Goal: Use online tool/utility: Utilize a website feature to perform a specific function

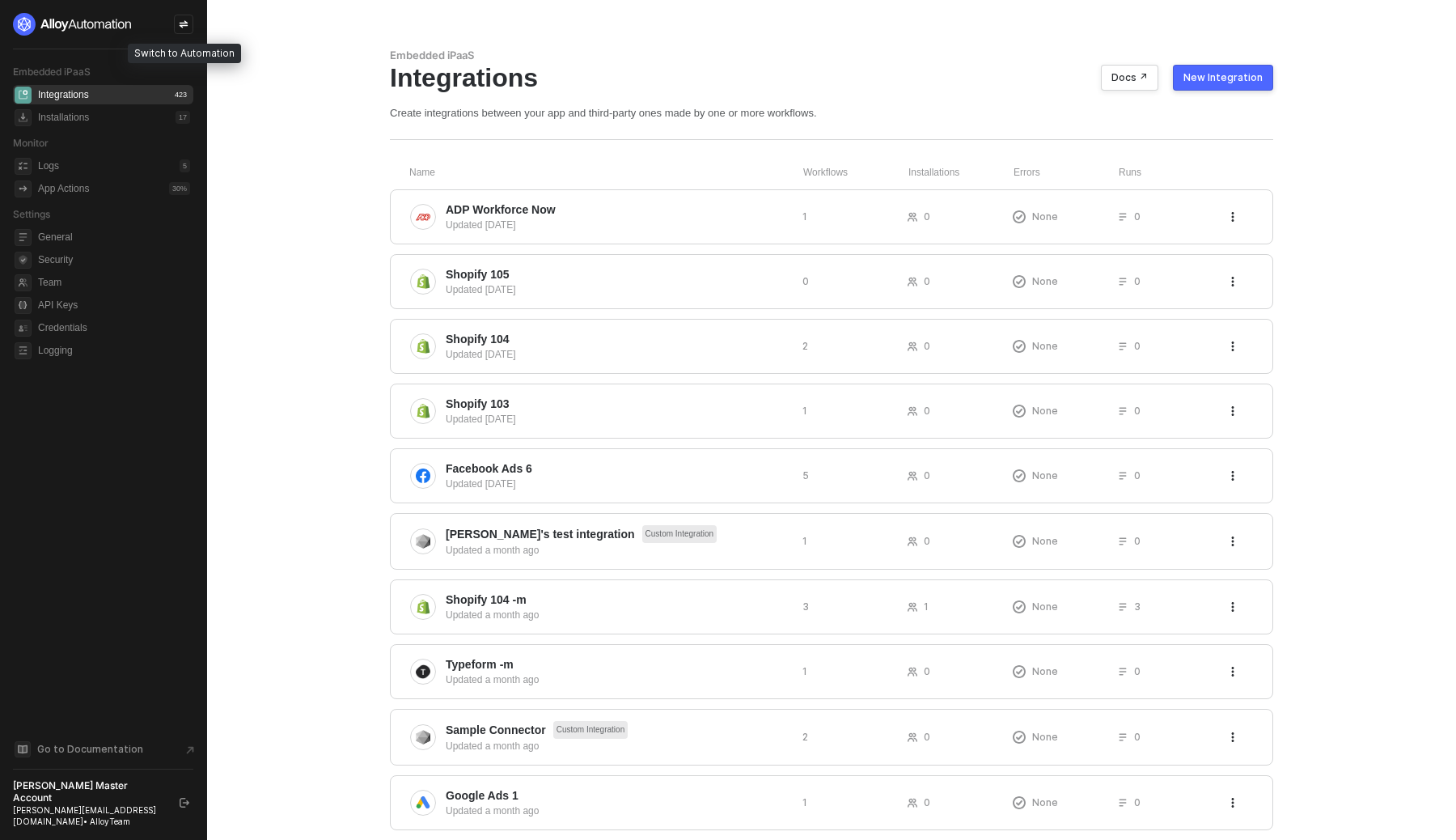
click at [183, 25] on icon "icon-swap" at bounding box center [184, 25] width 10 height 10
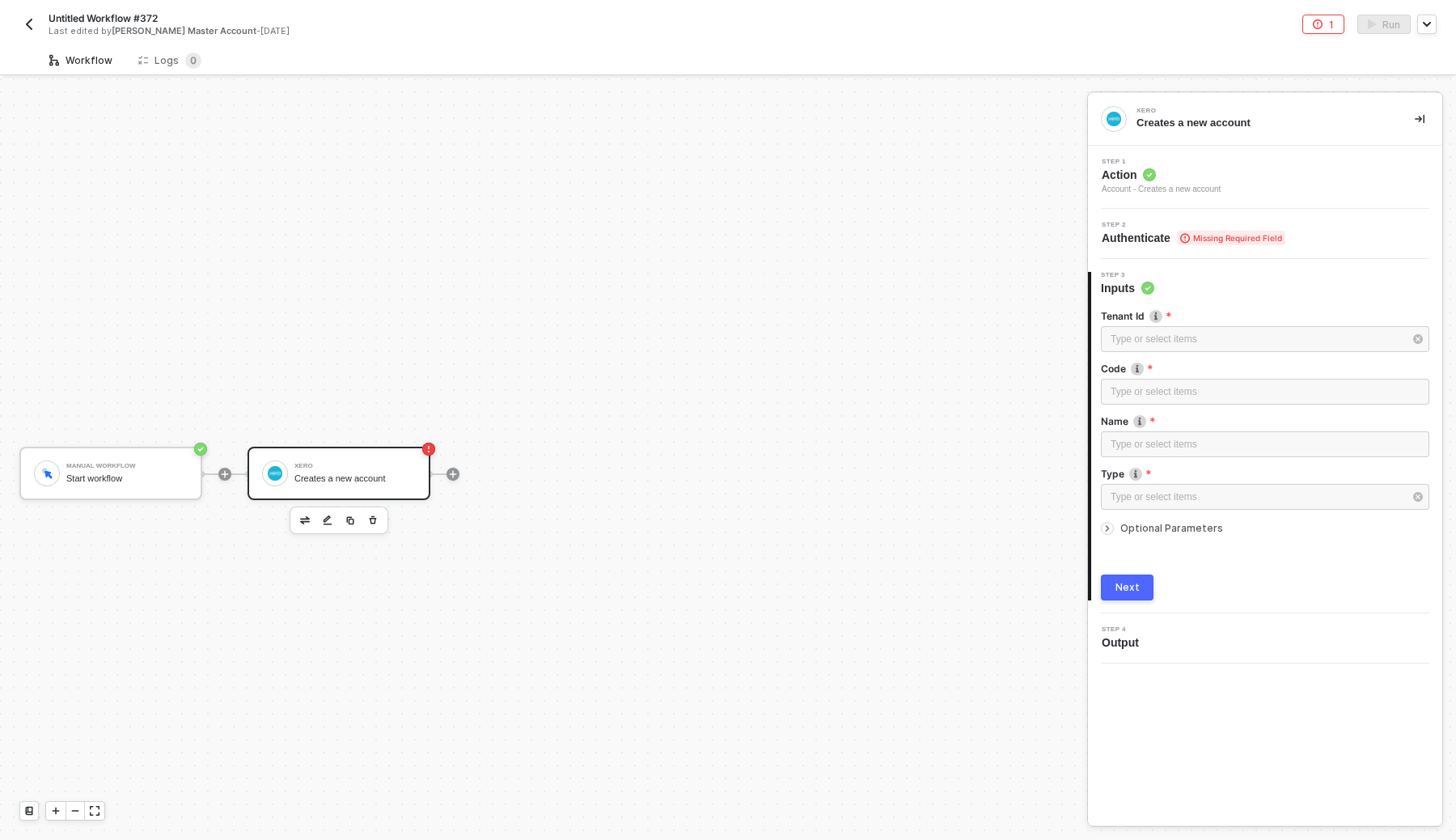
scroll to position [29, 0]
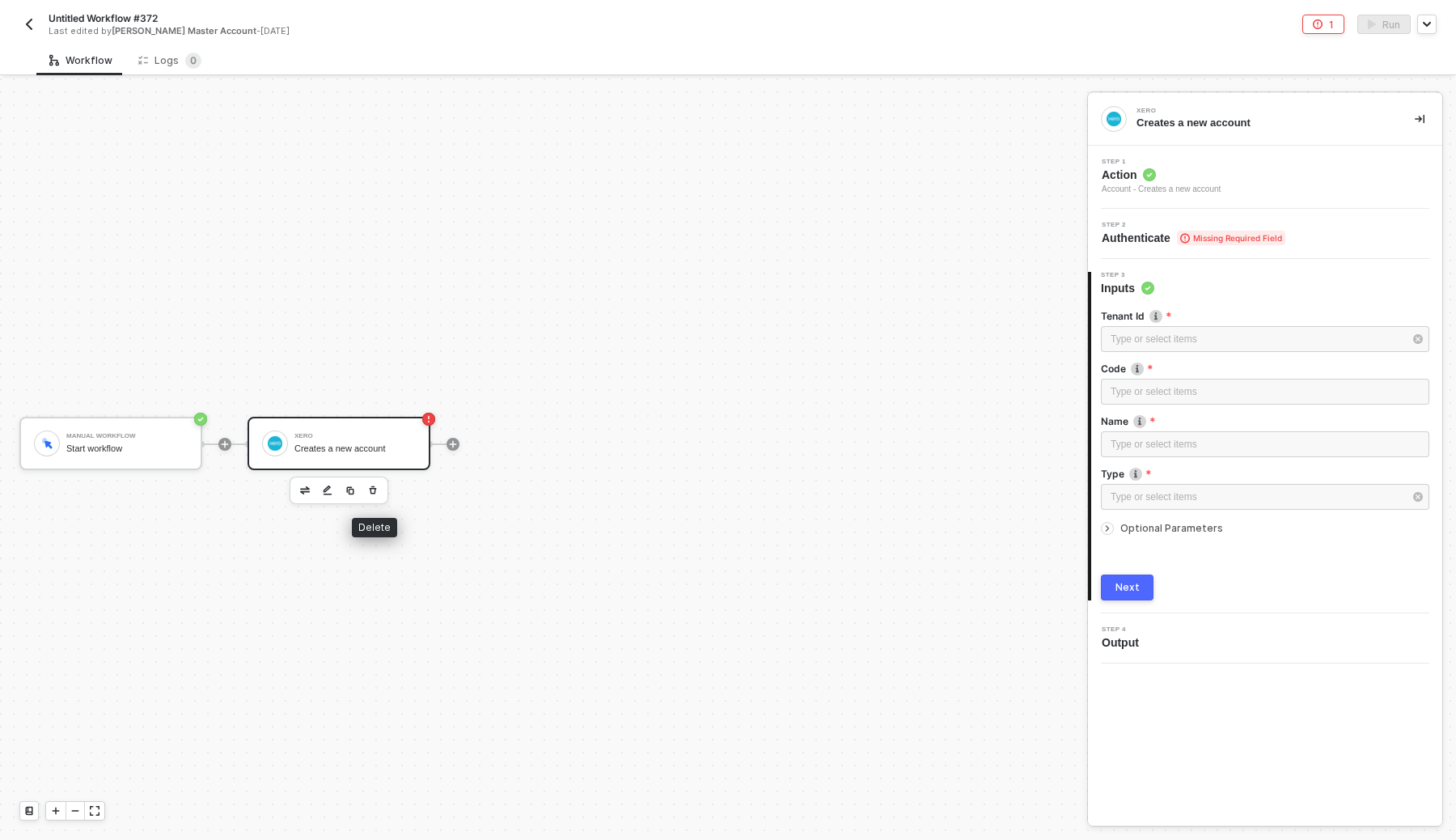
click at [381, 495] on button "button" at bounding box center [373, 490] width 20 height 20
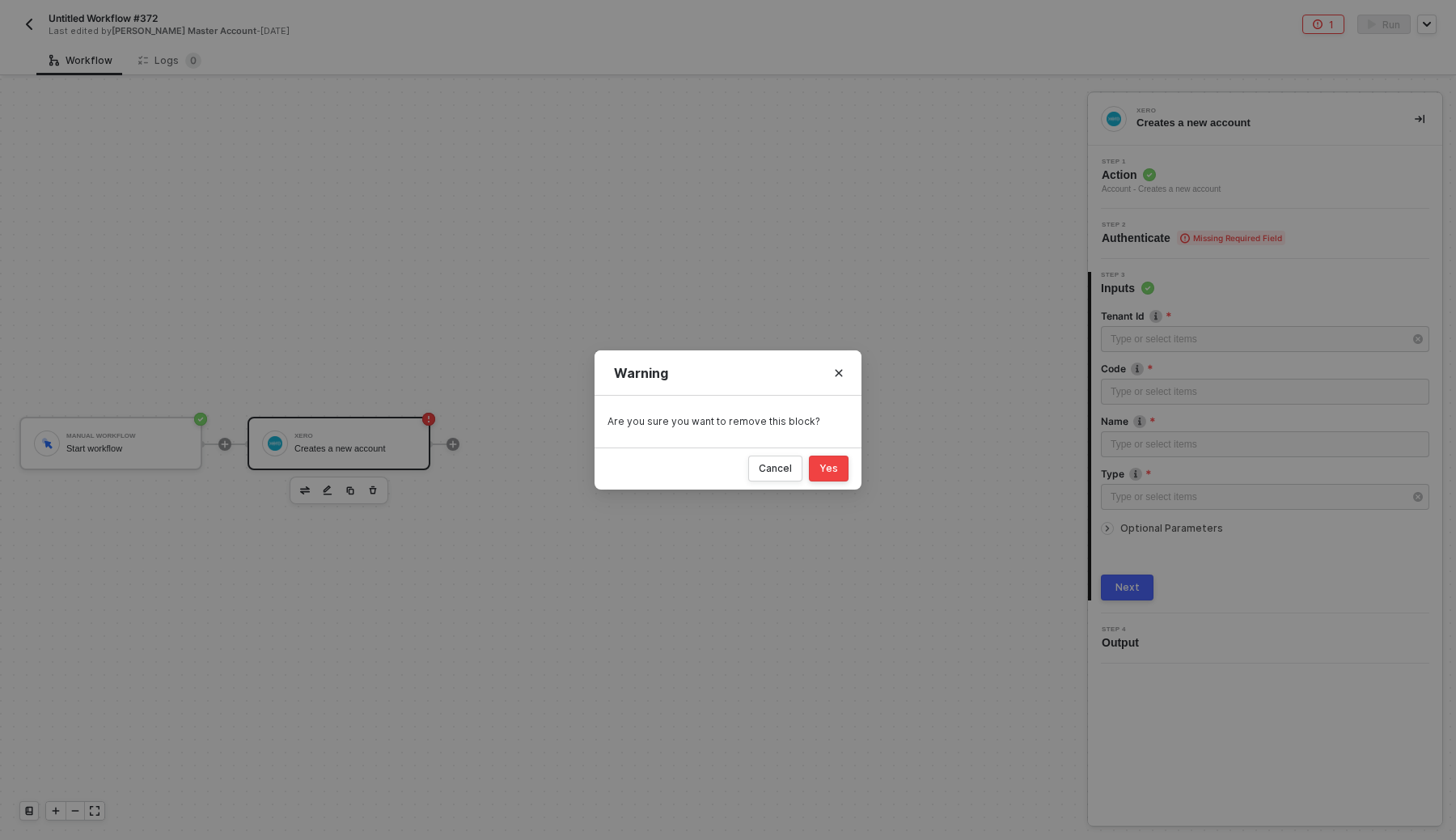
click at [846, 473] on button "Yes" at bounding box center [828, 469] width 39 height 26
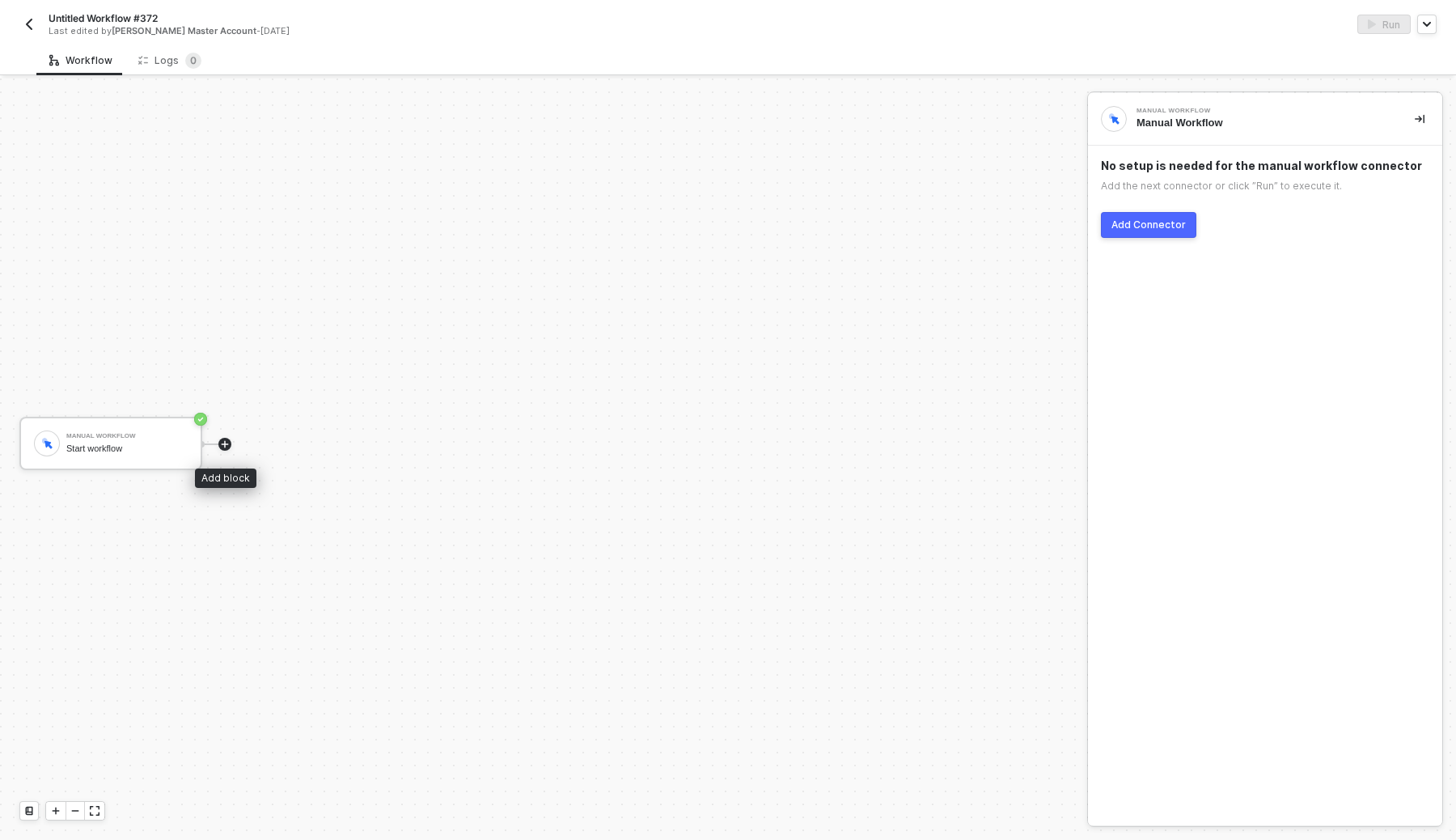
click at [225, 447] on icon "icon-play" at bounding box center [225, 444] width 10 height 10
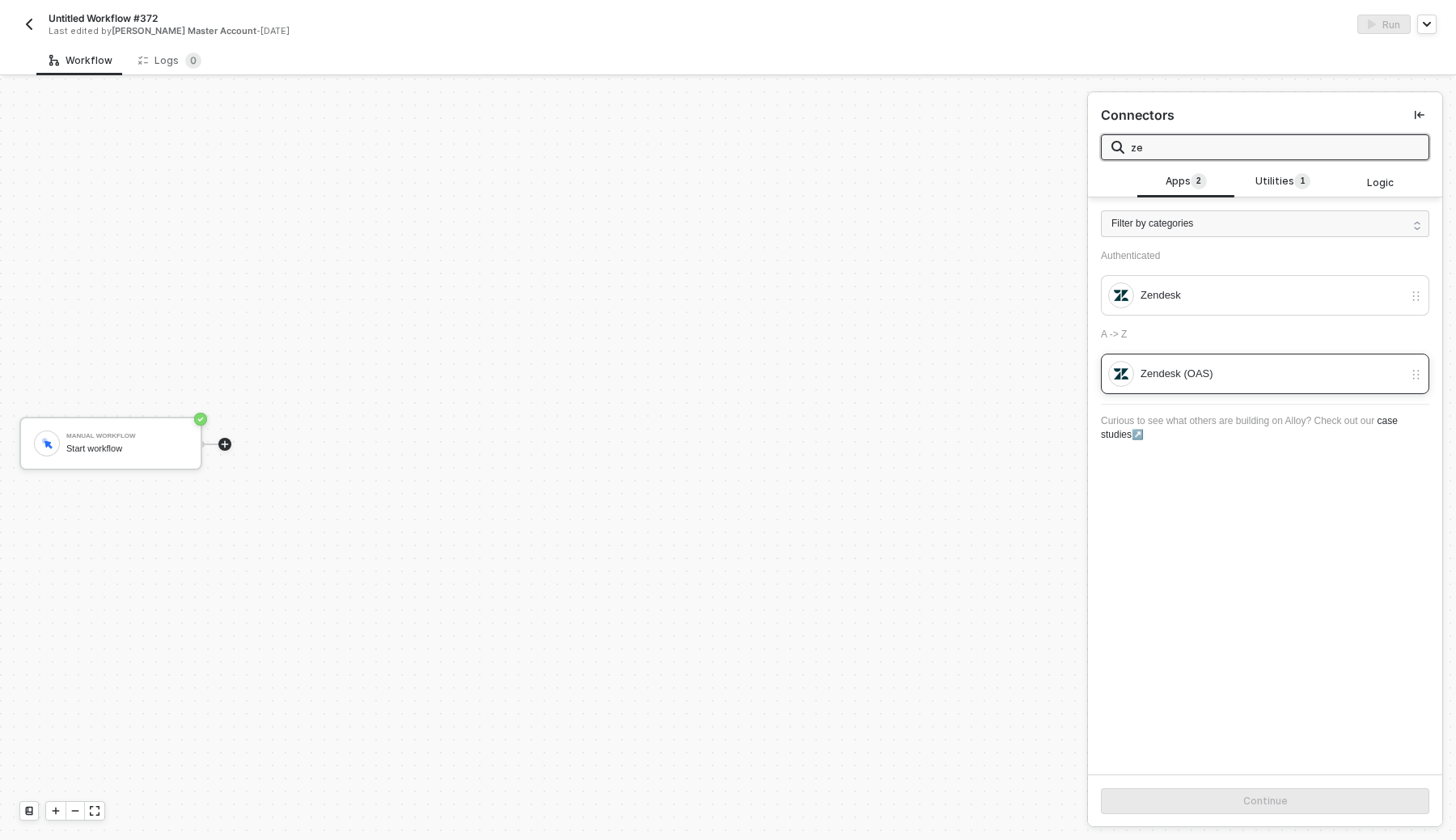
type input "ze"
click at [1152, 361] on div "Zendesk (OAS)" at bounding box center [1256, 373] width 296 height 26
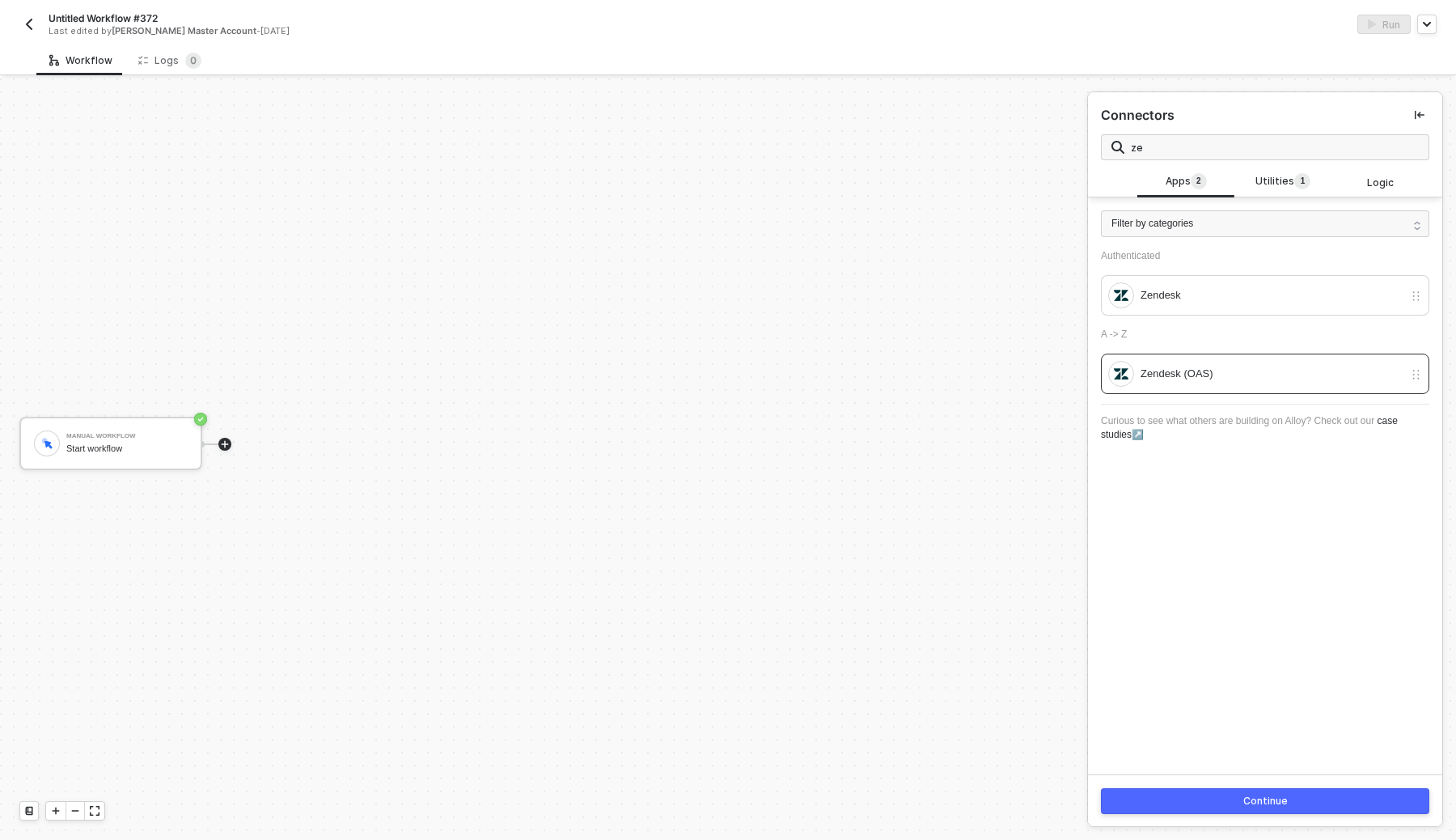
click at [1260, 806] on div "Continue" at bounding box center [1265, 801] width 44 height 13
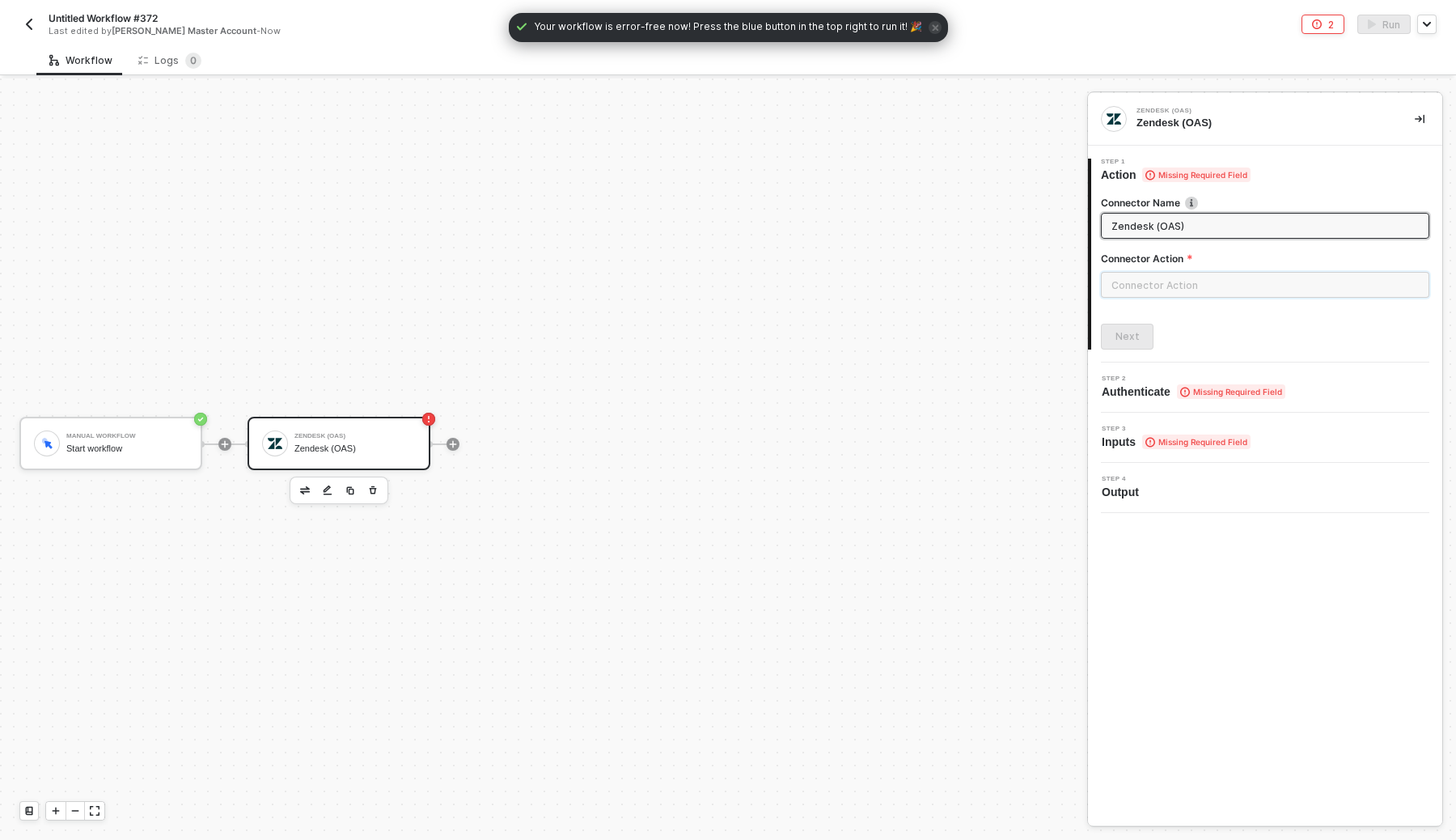
click at [1181, 295] on input "text" at bounding box center [1265, 285] width 328 height 26
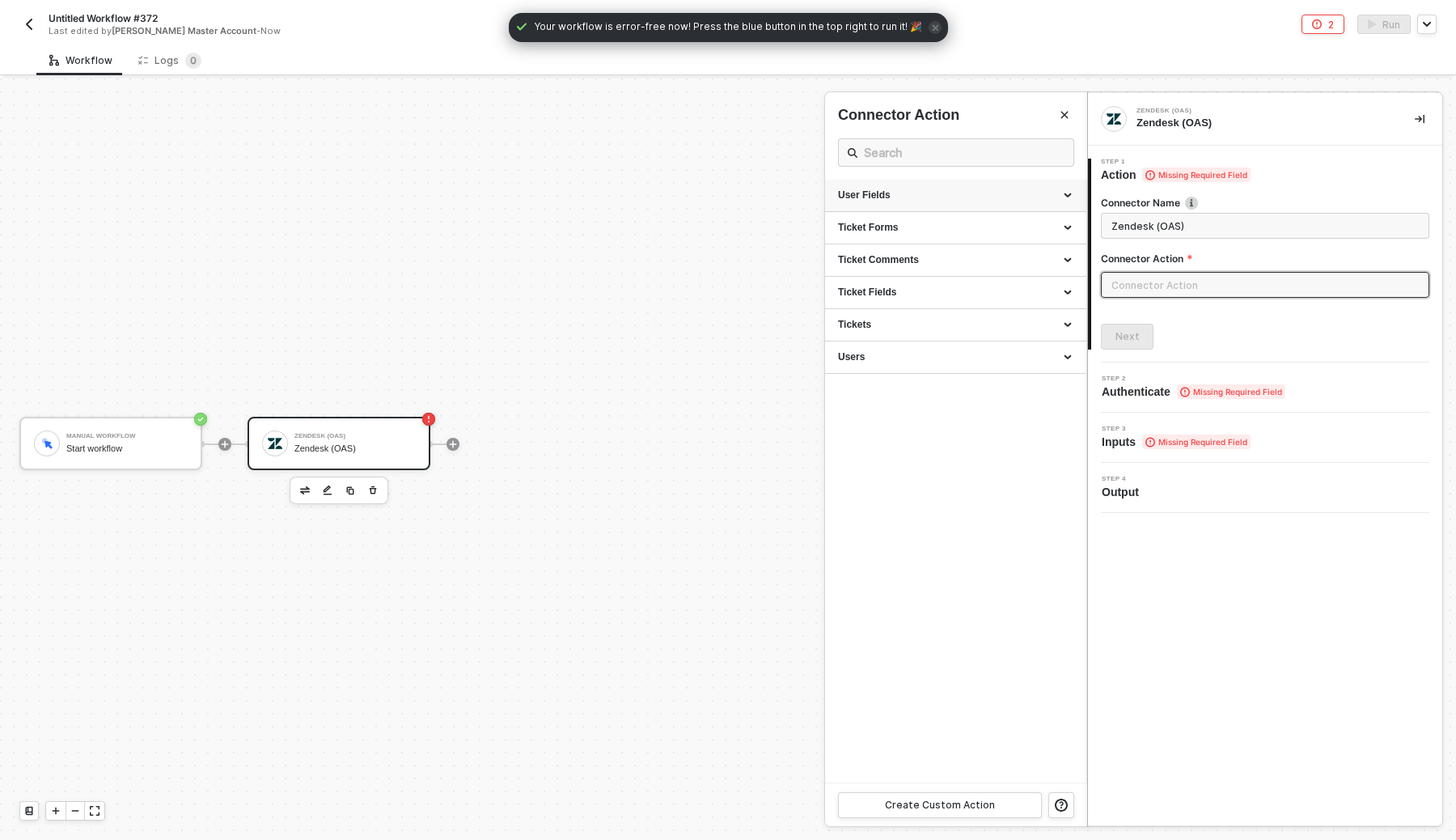
click at [1001, 199] on div "User Fields" at bounding box center [956, 196] width 236 height 14
click at [980, 236] on span "Returns a list of custom user fields in your account." at bounding box center [929, 239] width 183 height 9
type input "Returns a list of custom user fields in your account."
type input "User Fields - List User Fields"
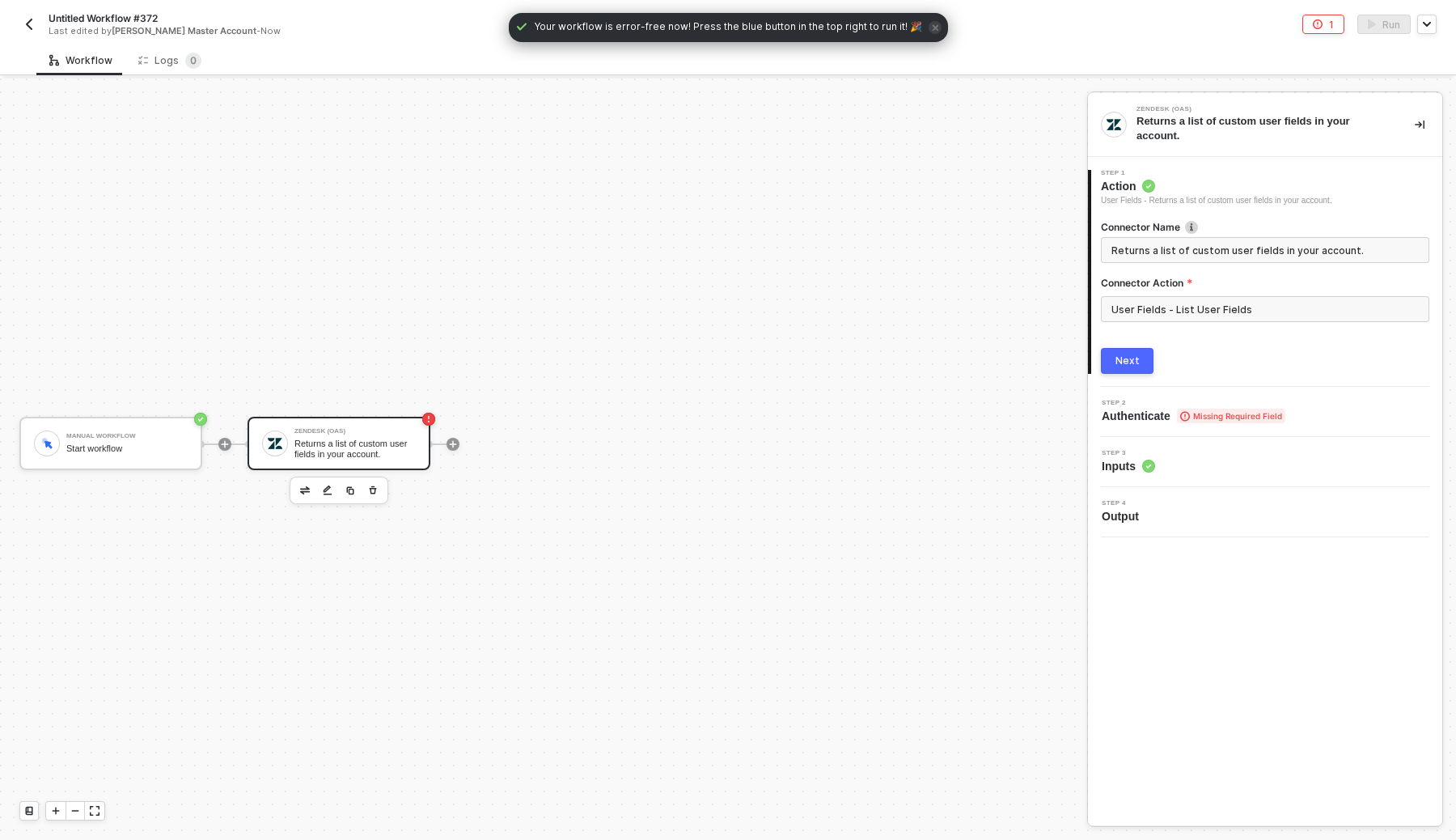
click at [1129, 357] on div "Next" at bounding box center [1128, 361] width 25 height 13
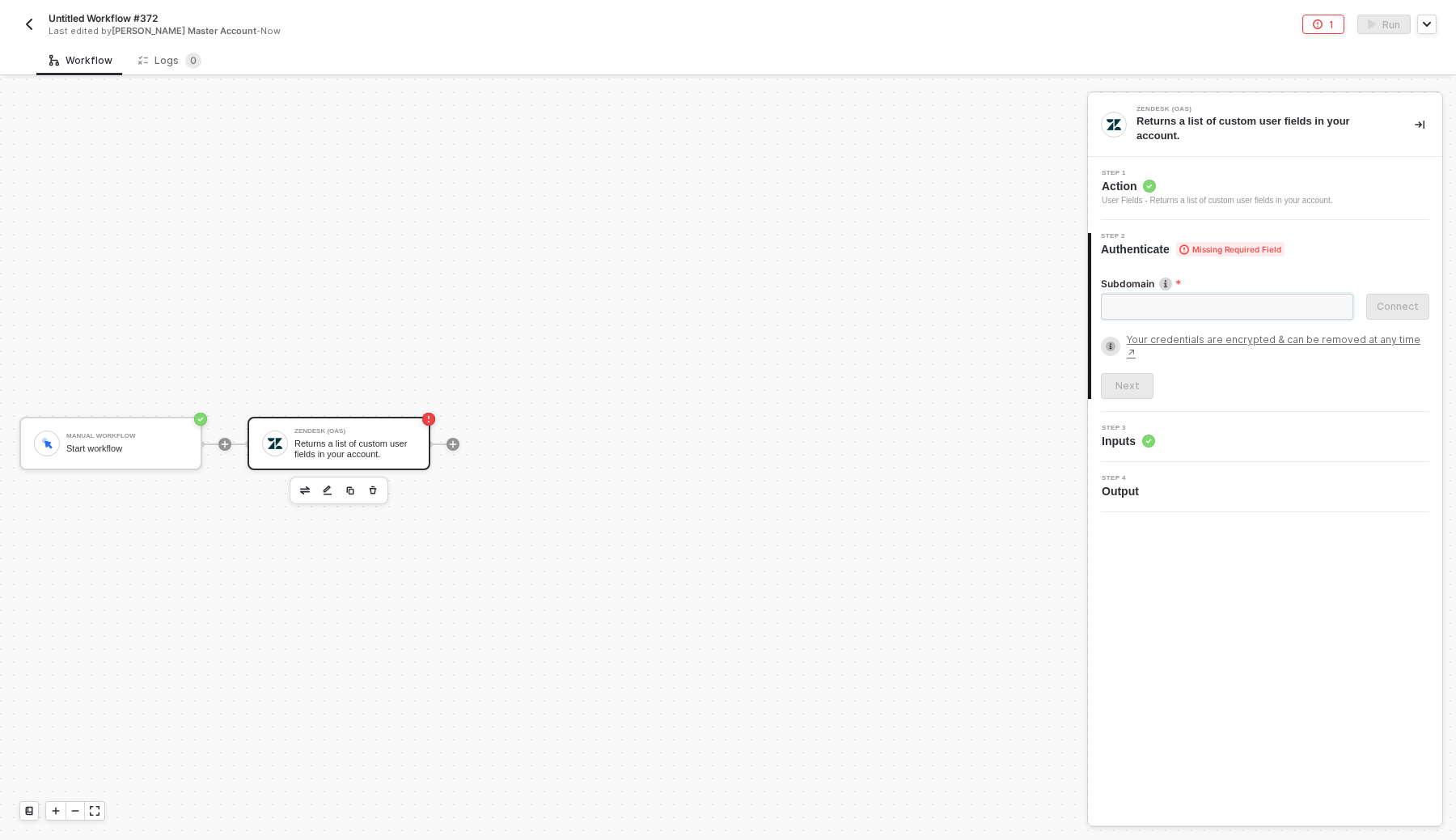
click at [1215, 312] on input "Subdomain" at bounding box center [1227, 307] width 252 height 26
type input "d"
paste input "d3v-run-alloy"
type input "d3v-run-alloy"
click at [1398, 297] on button "Connect" at bounding box center [1398, 307] width 63 height 26
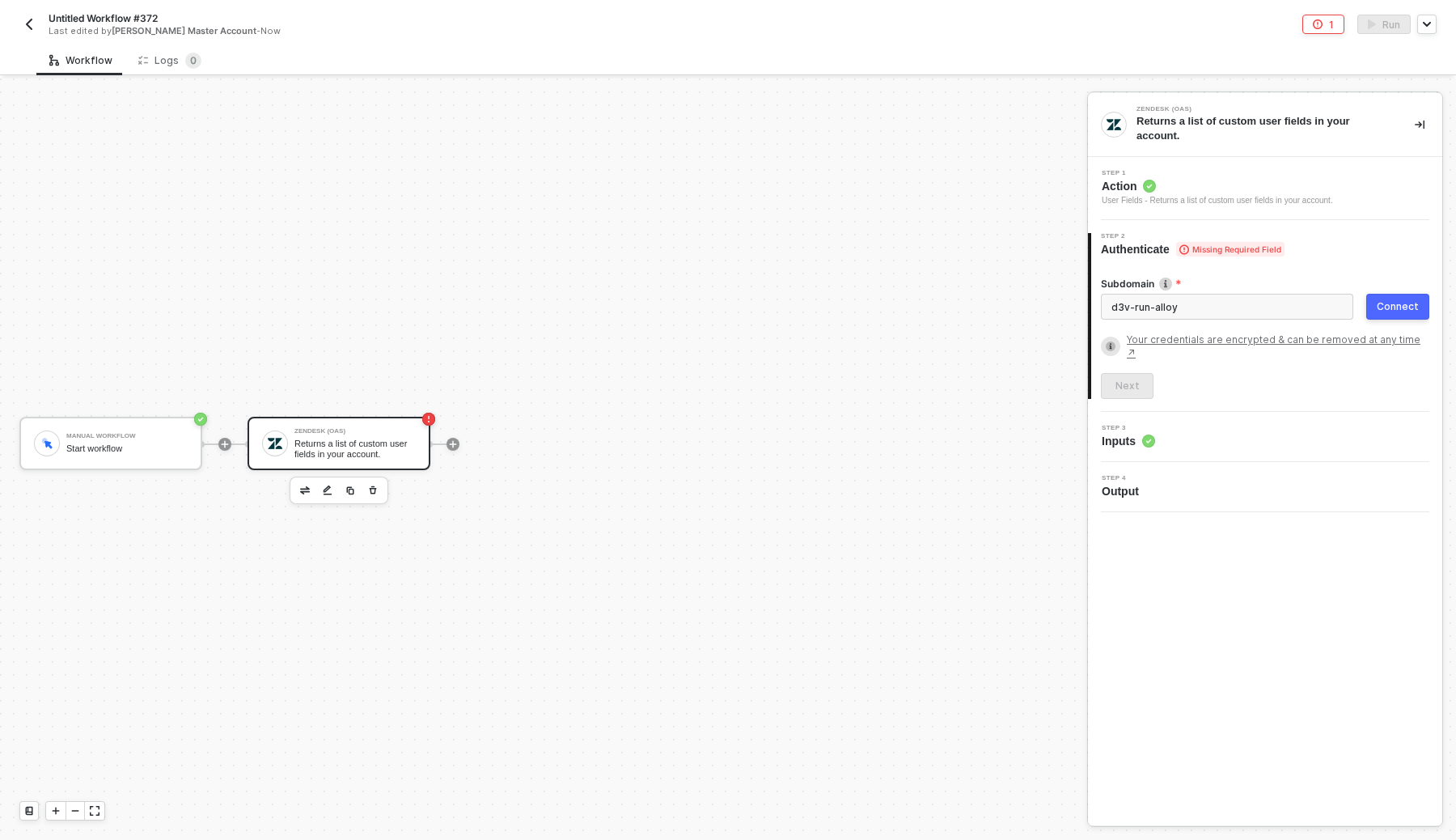
click at [1383, 313] on button "Connect" at bounding box center [1398, 307] width 63 height 26
